Goal: Transaction & Acquisition: Download file/media

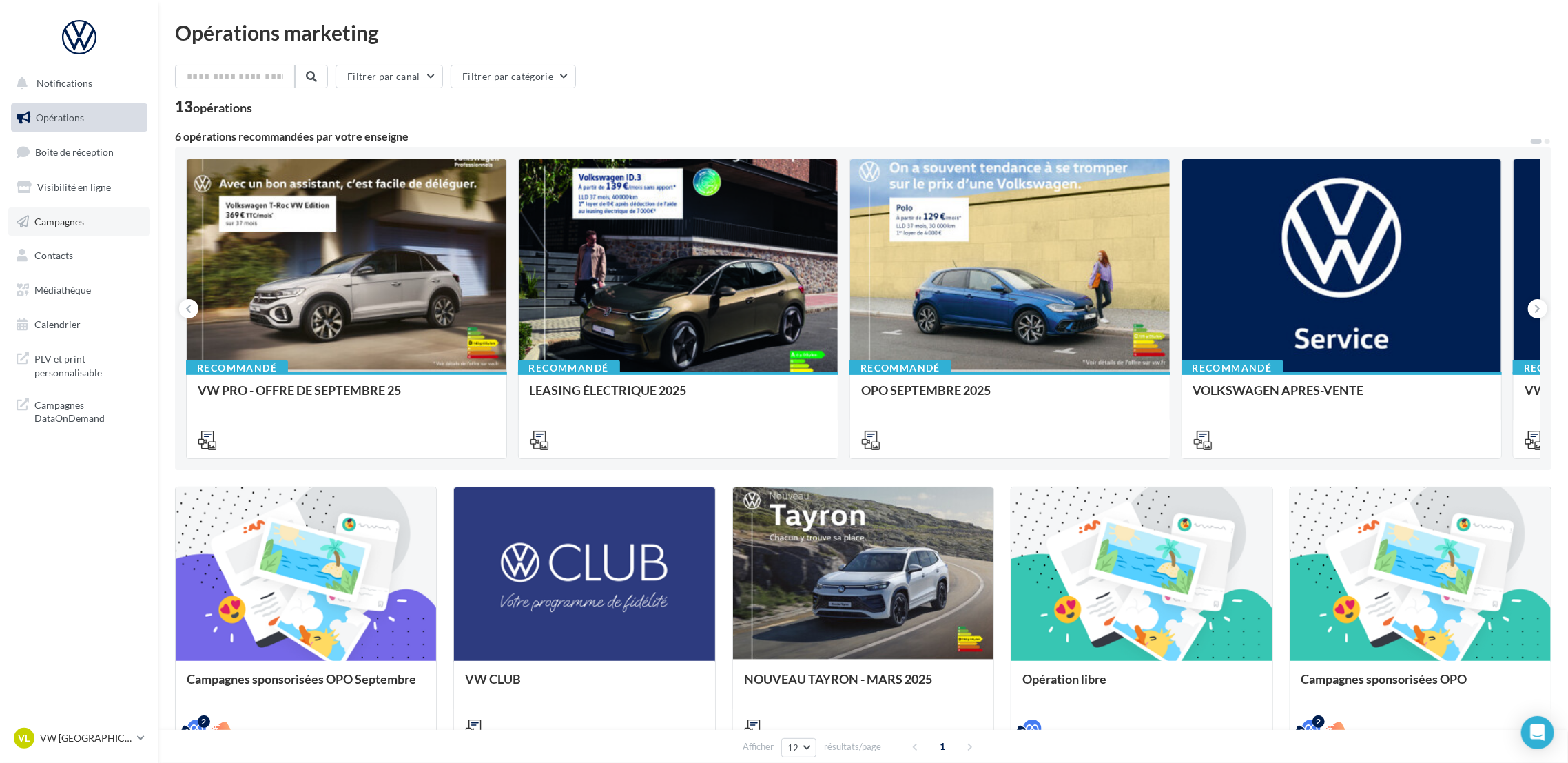
click at [93, 219] on link "Campagnes" at bounding box center [79, 222] width 142 height 29
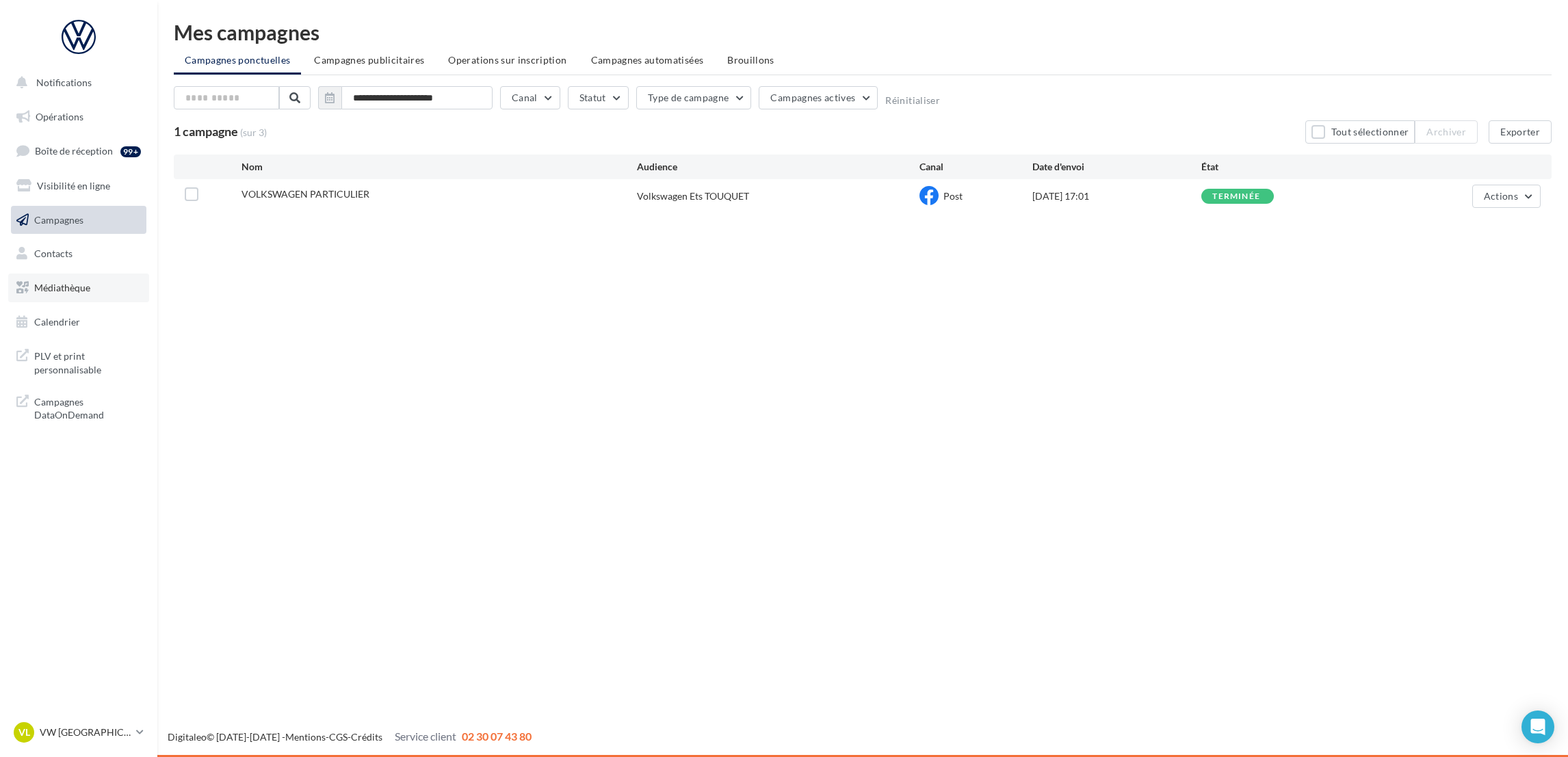
click at [90, 285] on link "Médiathèque" at bounding box center [78, 288] width 141 height 29
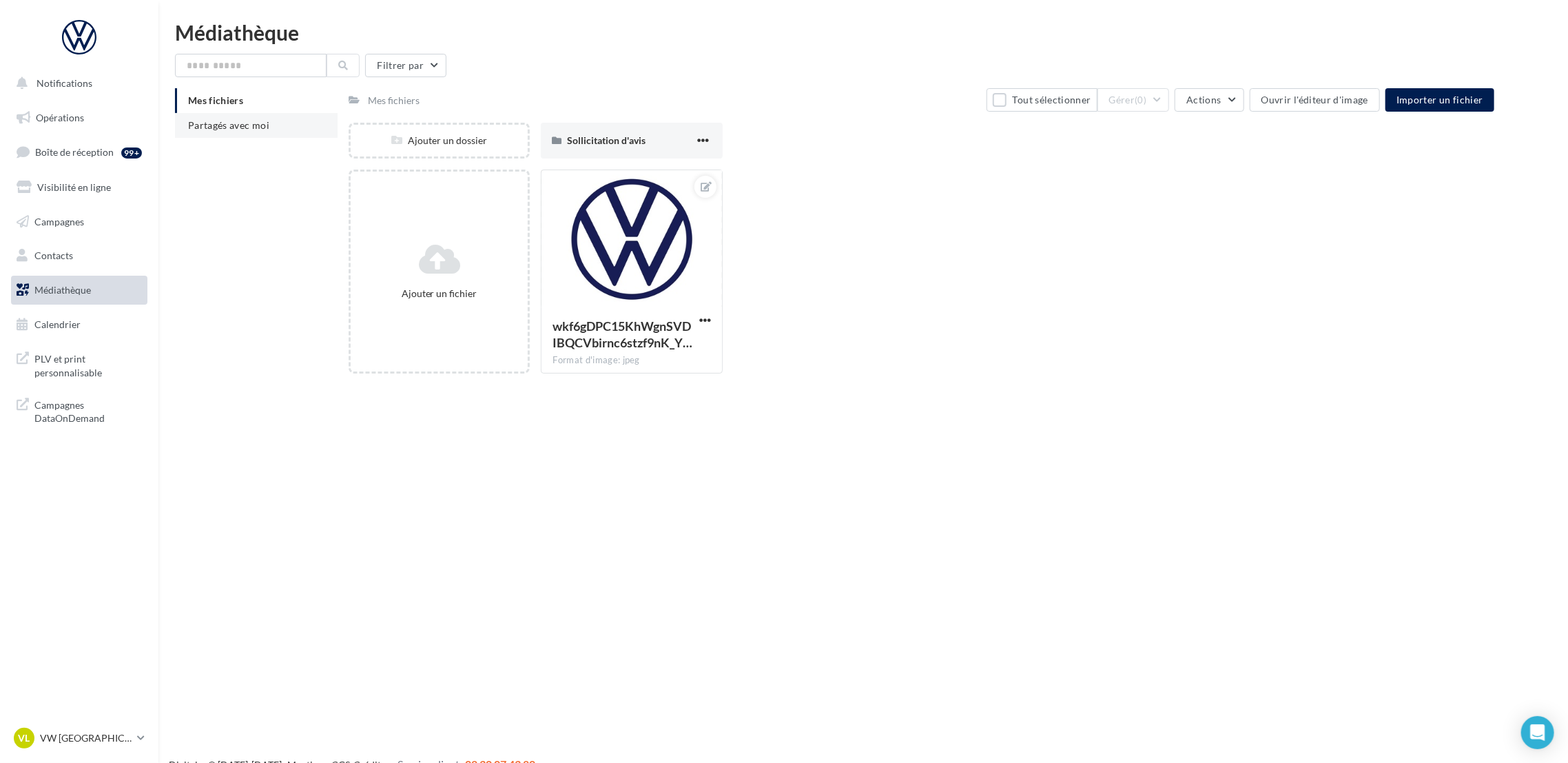
click at [199, 128] on span "Partagés avec moi" at bounding box center [229, 126] width 82 height 12
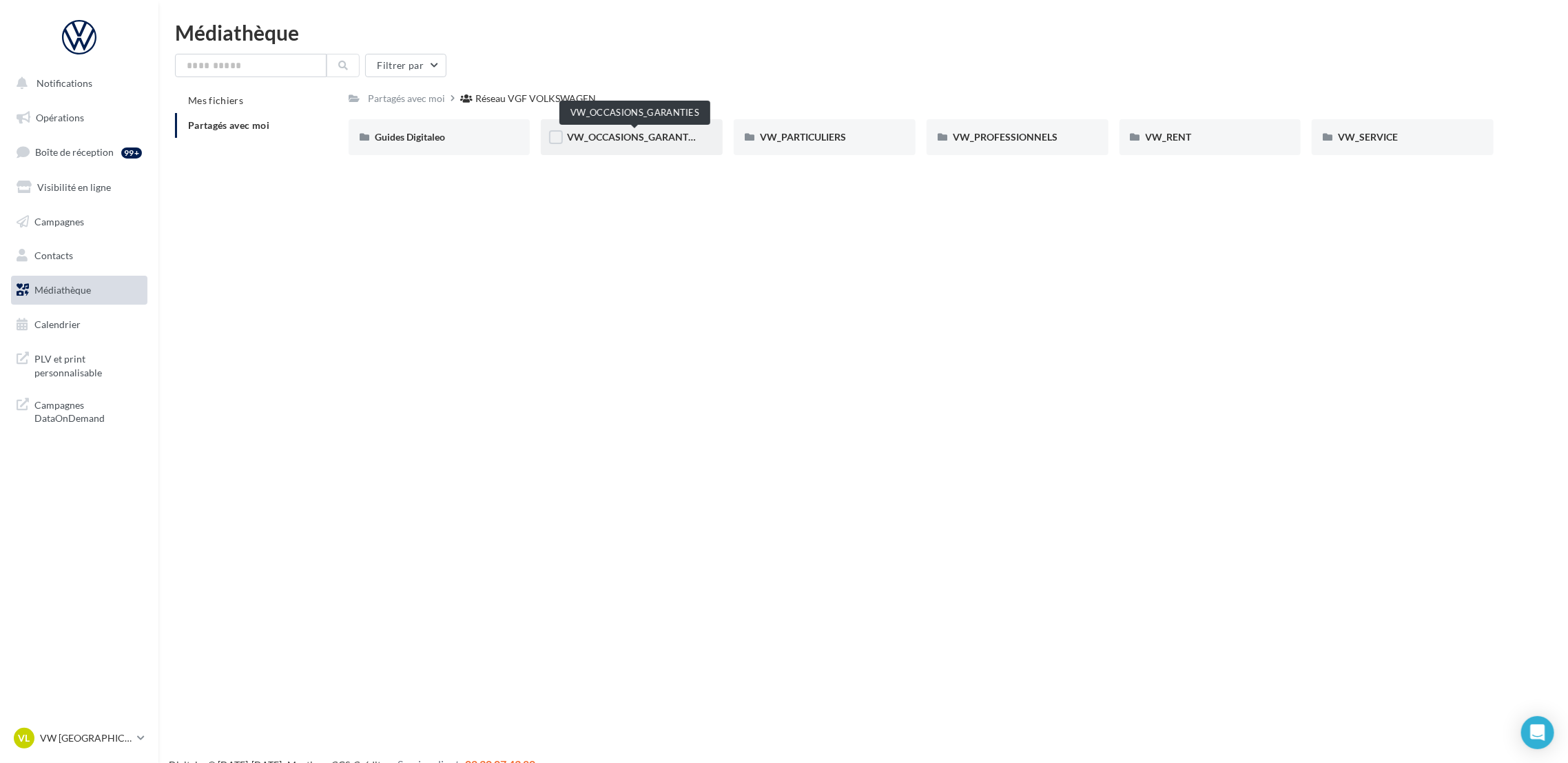
click at [676, 132] on span "VW_OCCASIONS_GARANTIES" at bounding box center [634, 137] width 135 height 12
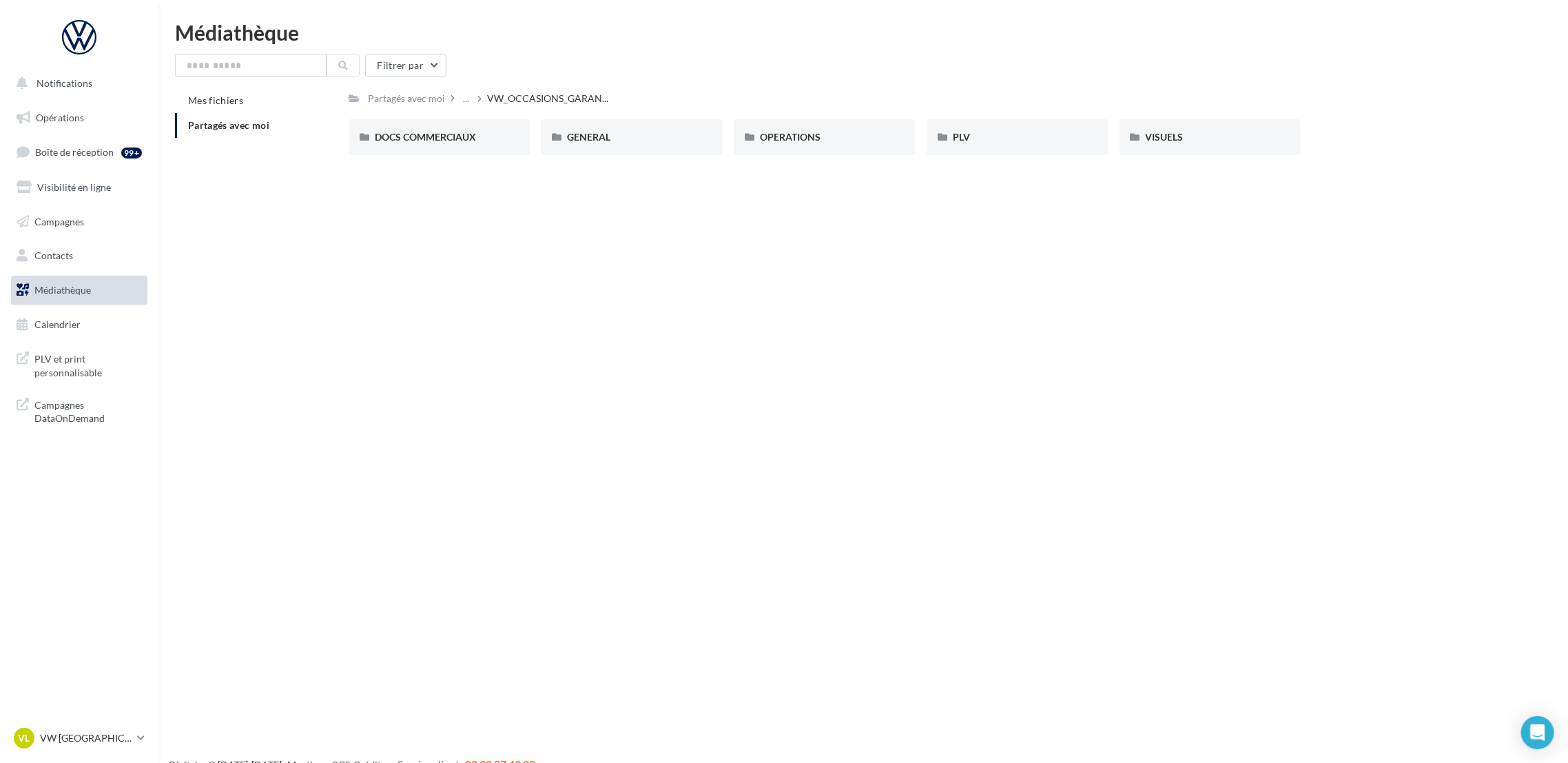
drag, startPoint x: 800, startPoint y: 145, endPoint x: 714, endPoint y: 173, distance: 90.4
click at [717, 173] on div "Notifications Opérations Boîte de réception 99+ Visibilité en ligne Campagnes C…" at bounding box center [784, 404] width 1568 height 763
click at [517, 131] on div "DOCS COMMERCIAUX" at bounding box center [439, 137] width 182 height 36
click at [491, 146] on div "90 PTS DE CONTRÔLE" at bounding box center [439, 137] width 182 height 36
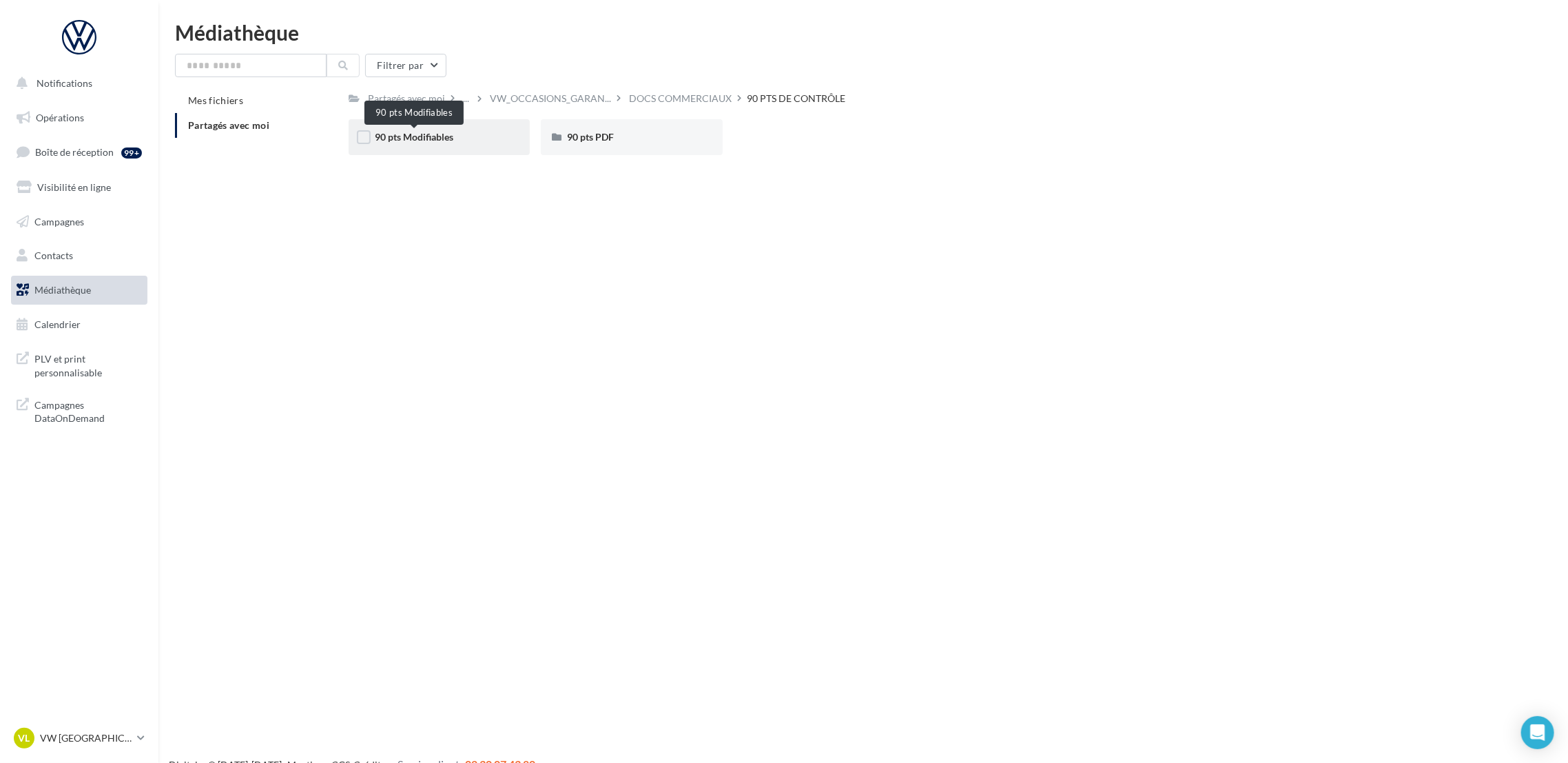
click at [433, 135] on span "90 pts Modifiables" at bounding box center [413, 137] width 79 height 12
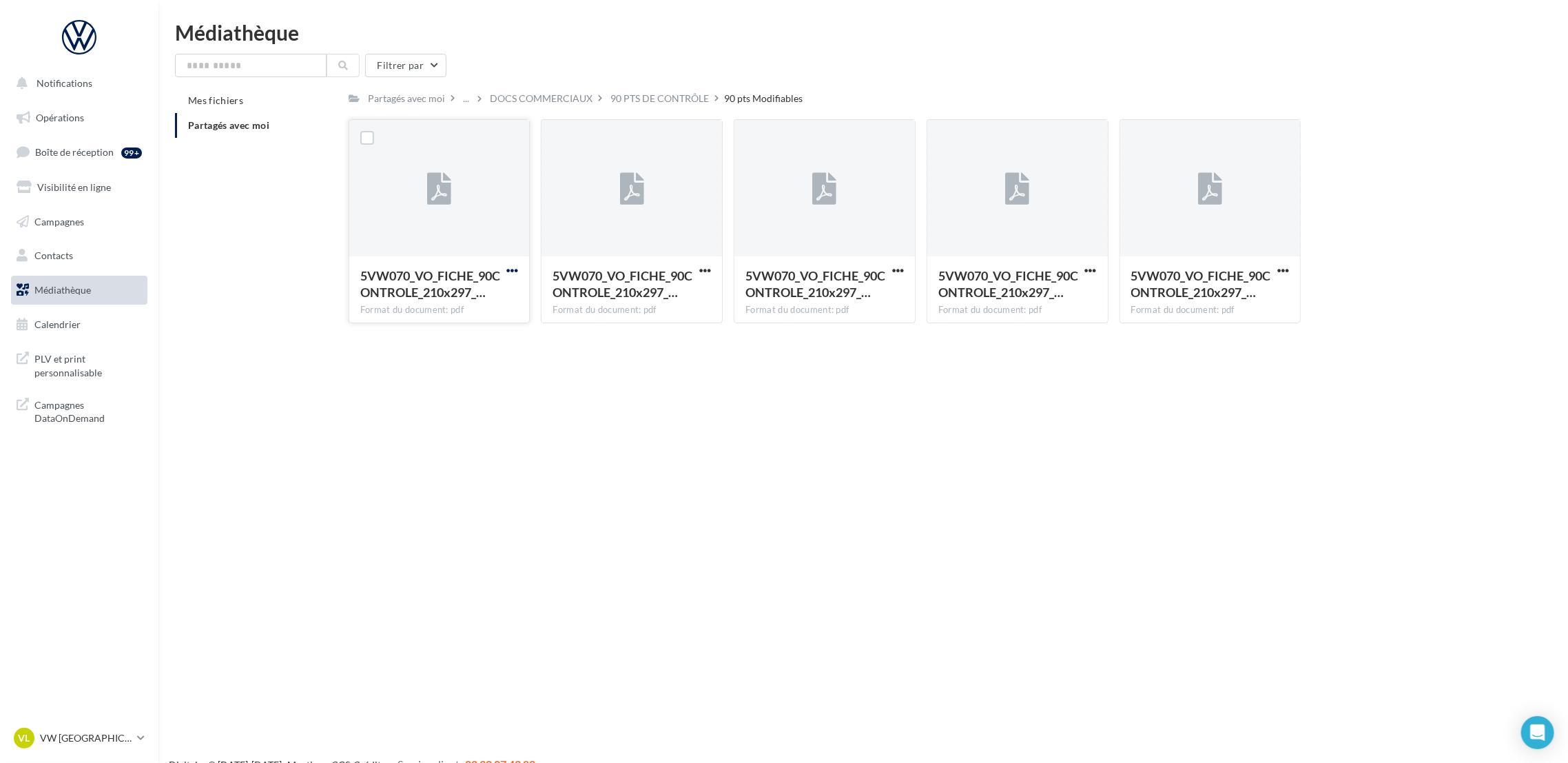
click at [511, 268] on span "button" at bounding box center [512, 271] width 12 height 12
click at [502, 294] on button "Télécharger" at bounding box center [452, 298] width 138 height 36
click at [707, 272] on span "button" at bounding box center [705, 271] width 12 height 12
click at [690, 308] on button "Télécharger" at bounding box center [645, 298] width 138 height 36
click at [903, 272] on span "button" at bounding box center [898, 271] width 12 height 12
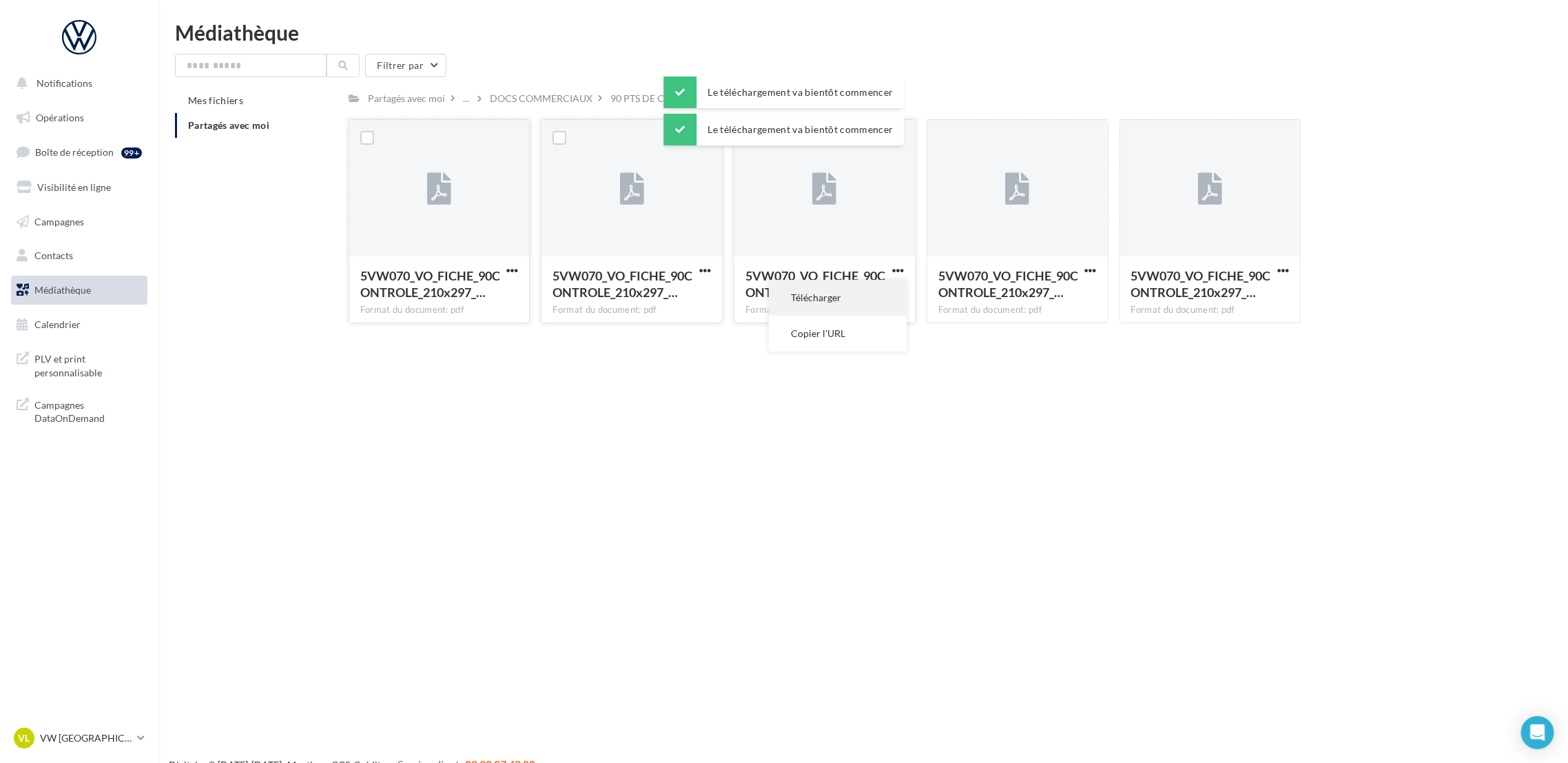
click at [891, 301] on button "Télécharger" at bounding box center [837, 298] width 138 height 36
click at [1087, 273] on span "button" at bounding box center [1090, 271] width 12 height 12
click at [1064, 301] on button "Télécharger" at bounding box center [1031, 298] width 138 height 36
click at [1280, 273] on span "button" at bounding box center [1283, 271] width 12 height 12
click at [998, 373] on div "Notifications Opérations Boîte de réception 99+ Visibilité en ligne Campagnes C…" at bounding box center [784, 404] width 1568 height 763
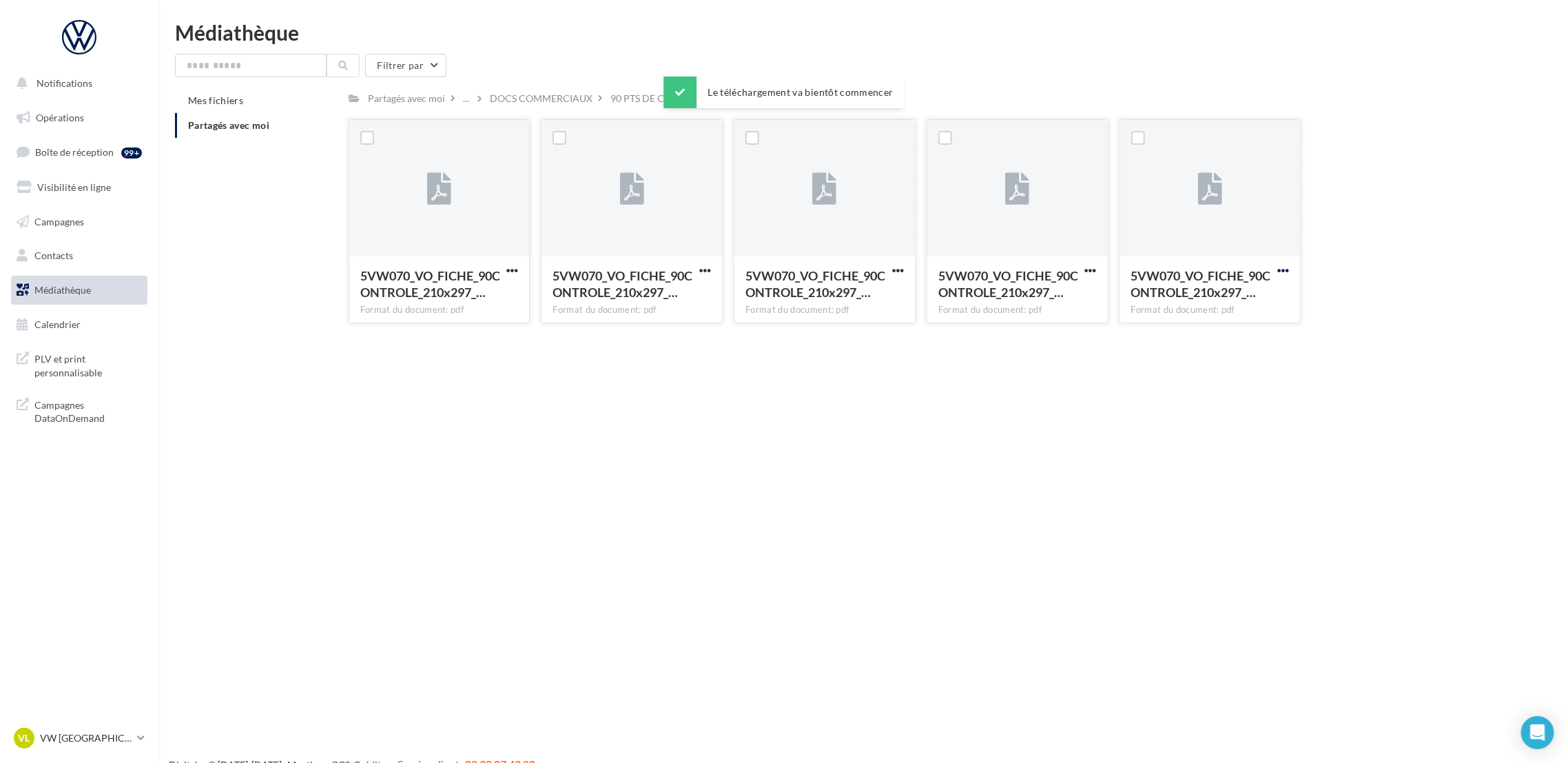
click at [1286, 271] on span "button" at bounding box center [1283, 271] width 12 height 12
click at [1235, 307] on button "Télécharger" at bounding box center [1223, 298] width 138 height 36
